Goal: Information Seeking & Learning: Learn about a topic

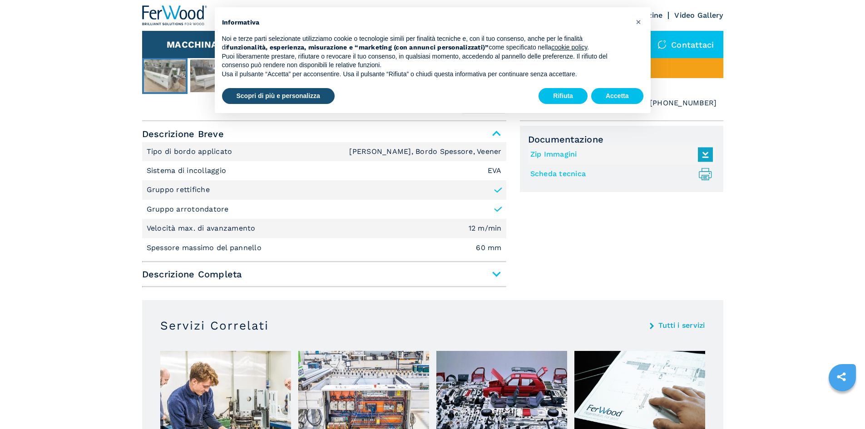
scroll to position [545, 0]
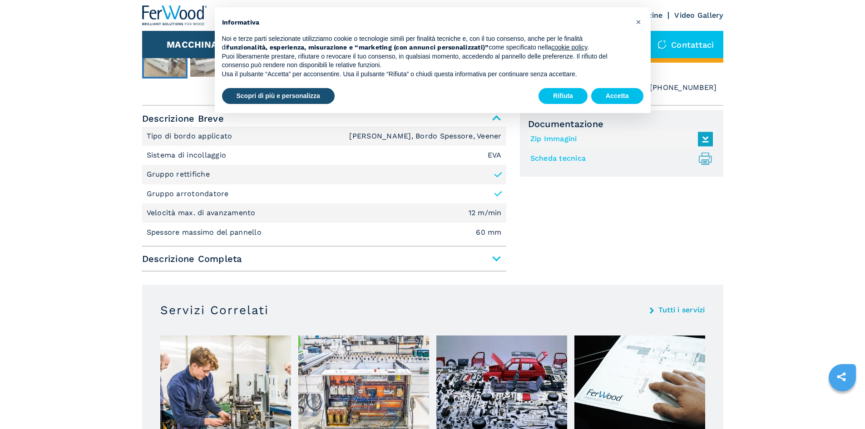
click at [484, 258] on span "Descrizione Completa" at bounding box center [324, 259] width 364 height 16
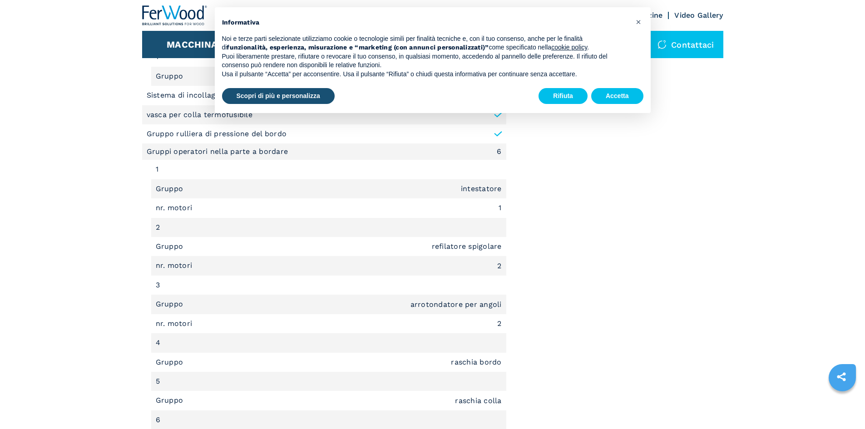
scroll to position [908, 0]
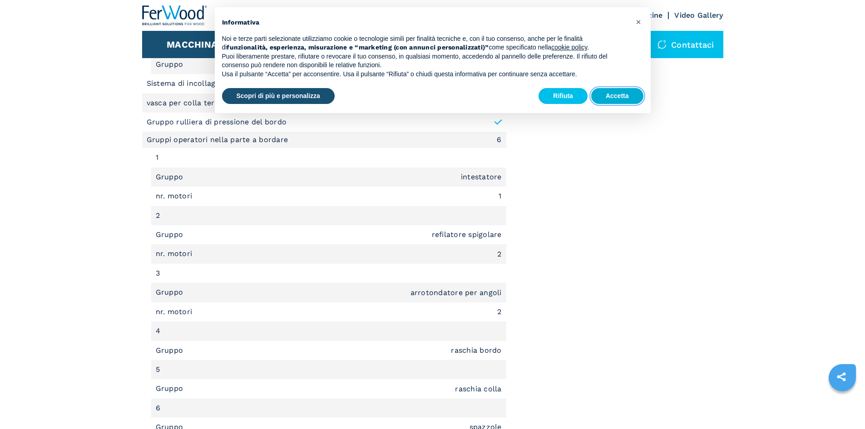
click at [625, 91] on button "Accetta" at bounding box center [617, 96] width 52 height 16
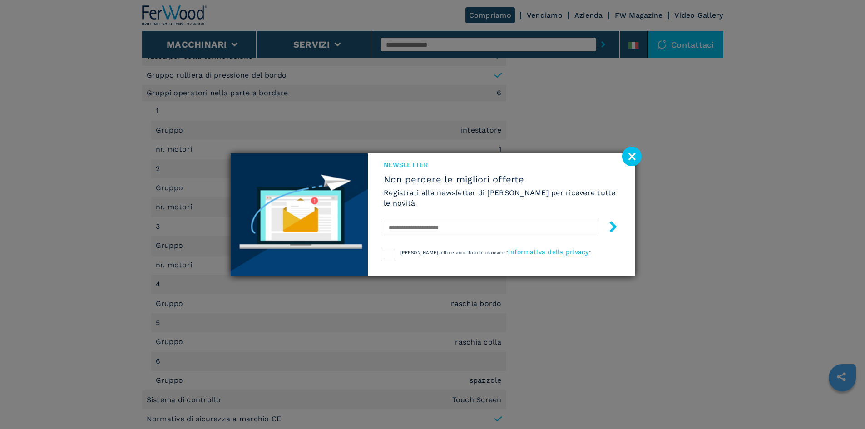
scroll to position [953, 0]
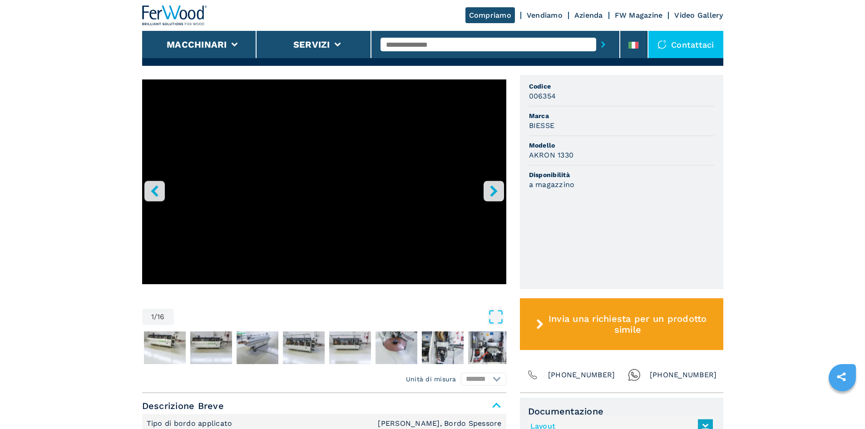
scroll to position [363, 0]
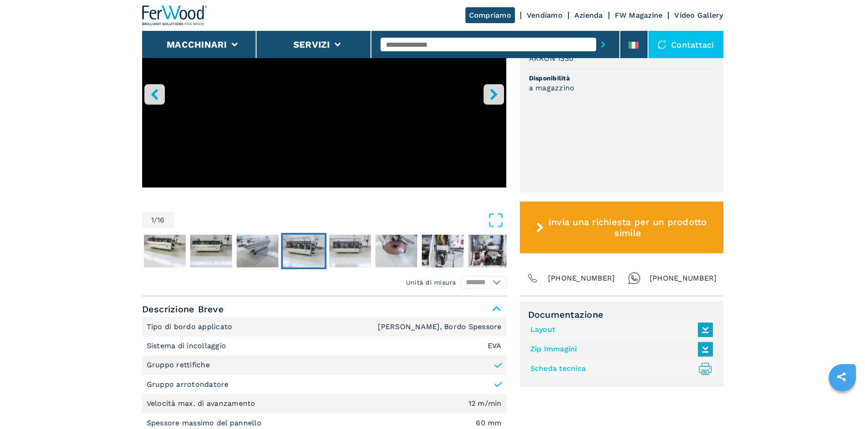
click at [308, 250] on img "Go to Slide 5" at bounding box center [304, 251] width 42 height 33
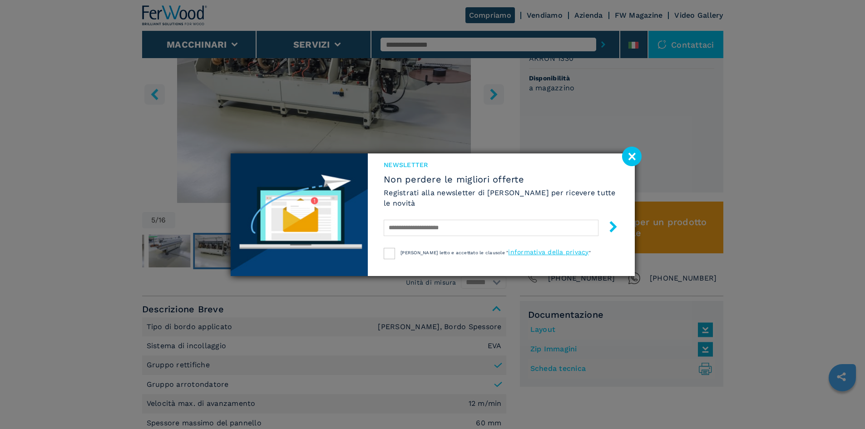
click at [276, 246] on div "NEWSLETTER Non perdere le migliori offerte Registrati alla newsletter di [PERSO…" at bounding box center [433, 214] width 404 height 123
click at [627, 157] on image at bounding box center [632, 157] width 20 height 20
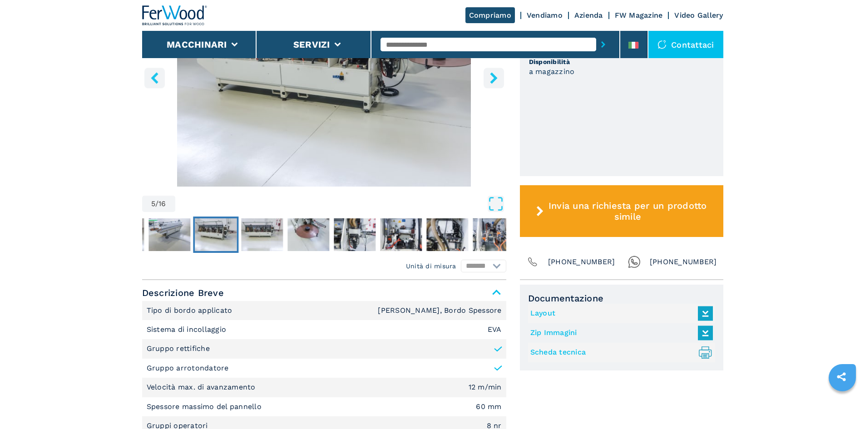
scroll to position [499, 0]
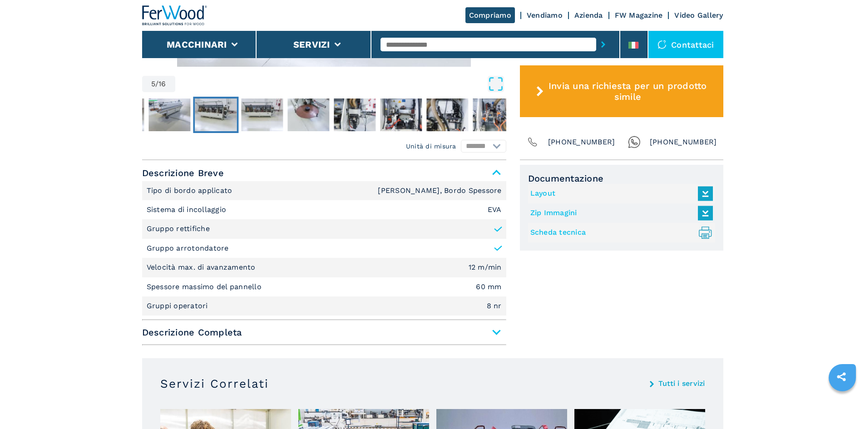
click at [495, 328] on span "Descrizione Completa" at bounding box center [324, 332] width 364 height 16
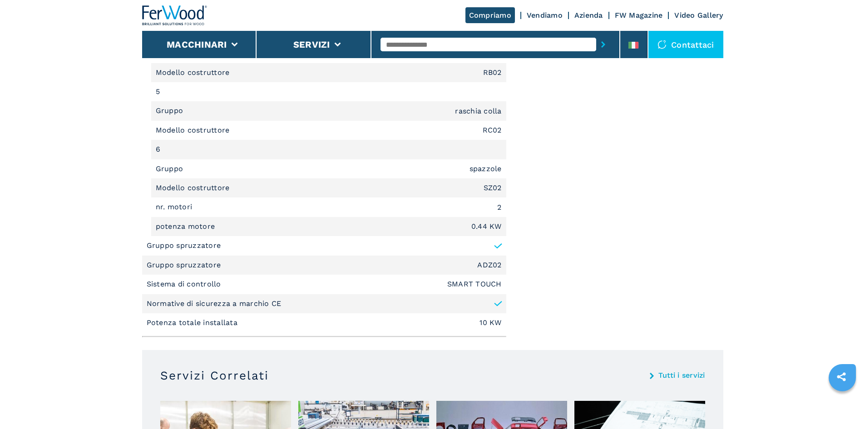
scroll to position [1588, 0]
